Goal: Use online tool/utility: Use online tool/utility

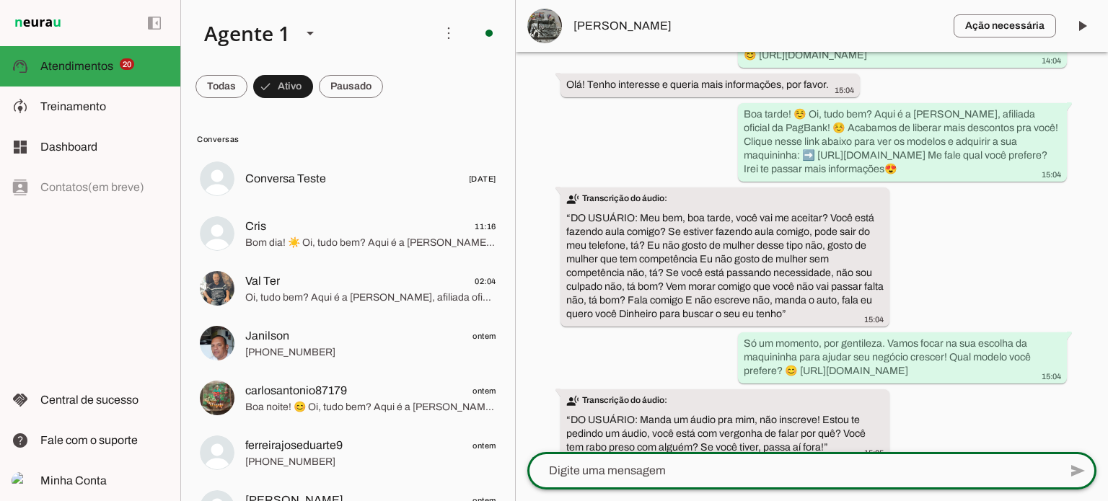
scroll to position [657, 0]
